Goal: Find specific page/section

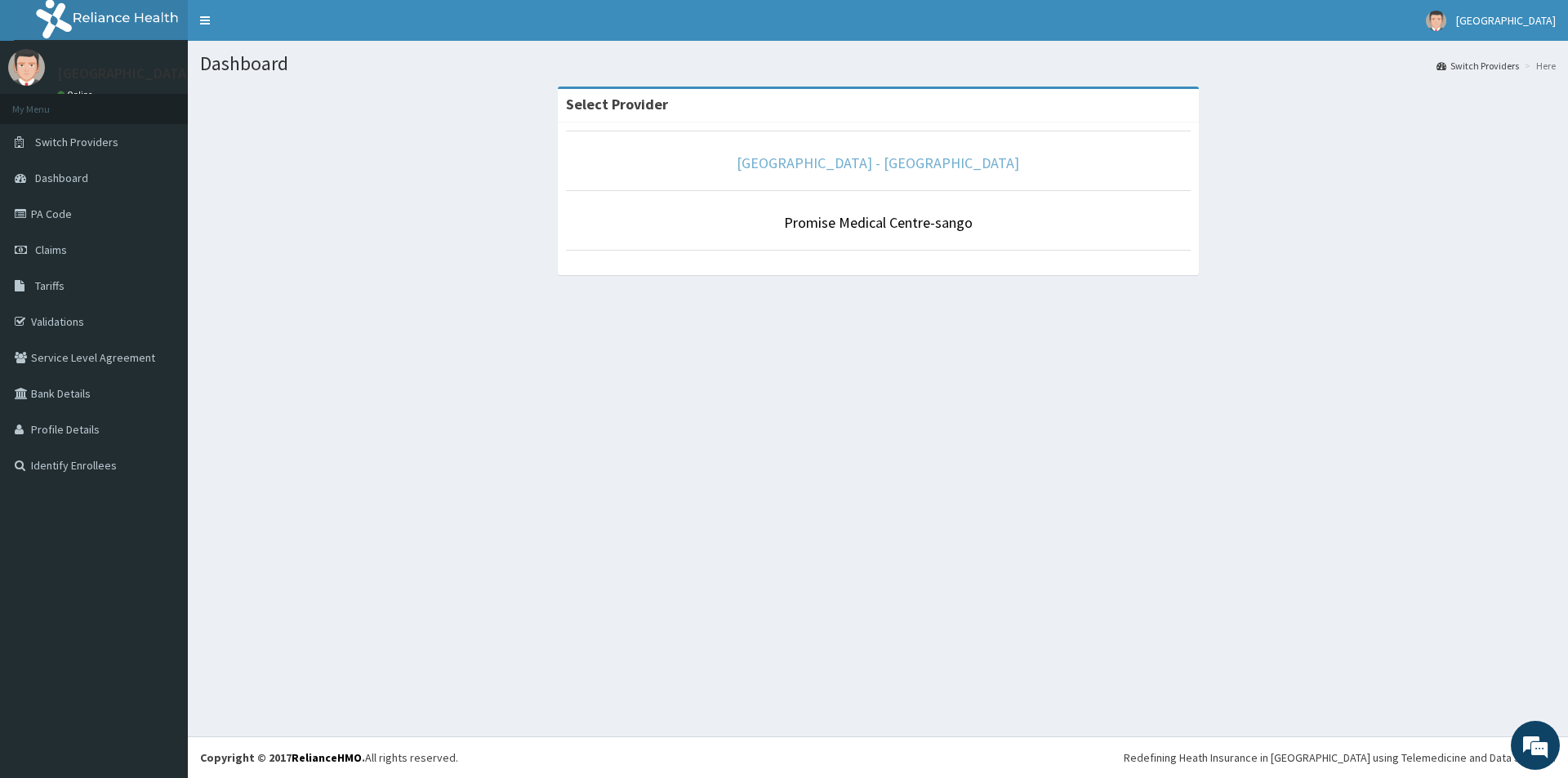
click at [795, 166] on link "[GEOGRAPHIC_DATA] - [GEOGRAPHIC_DATA]" at bounding box center [878, 163] width 282 height 19
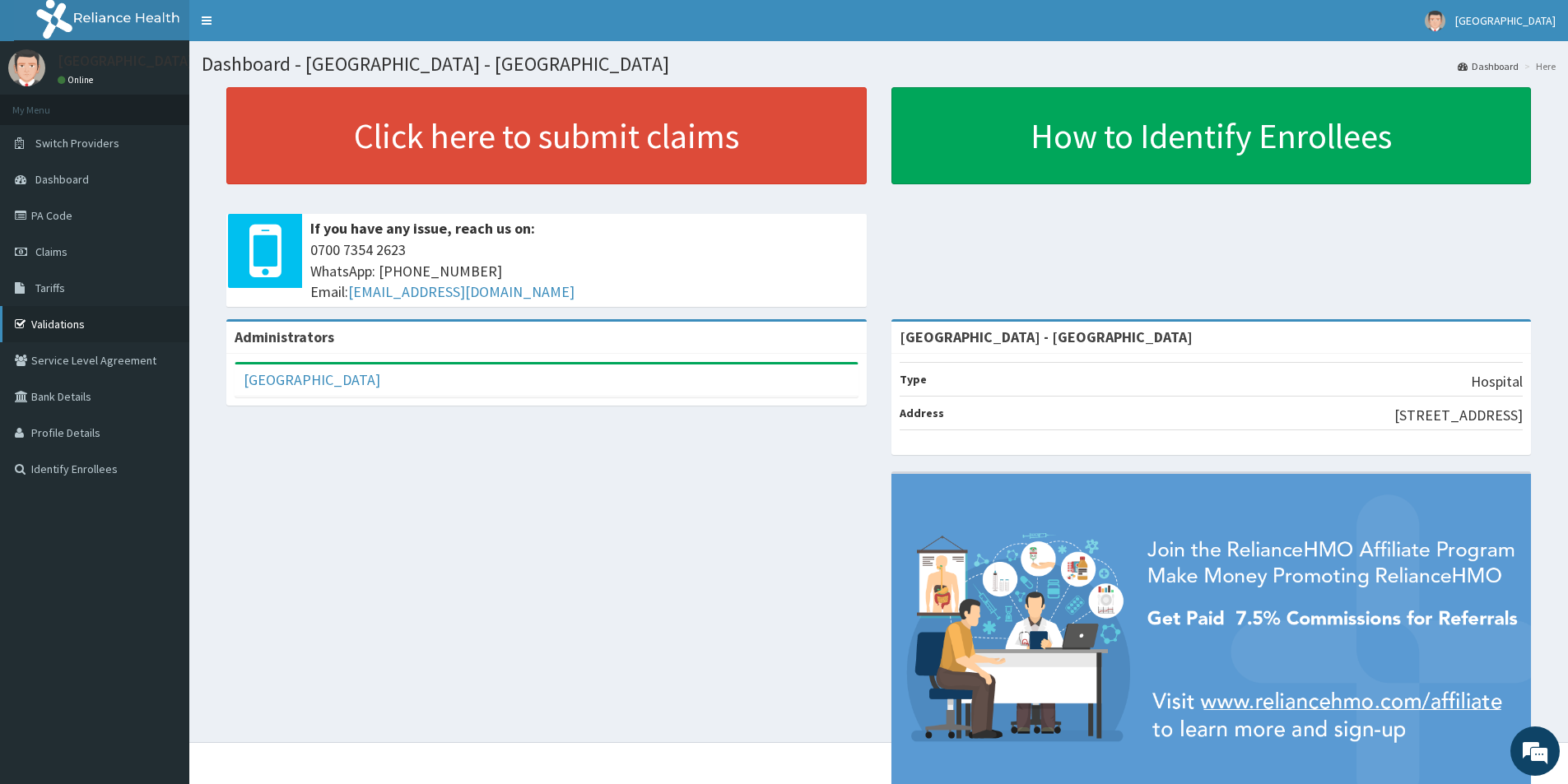
click at [57, 325] on link "Validations" at bounding box center [94, 325] width 189 height 37
